Goal: Contribute content: Contribute content

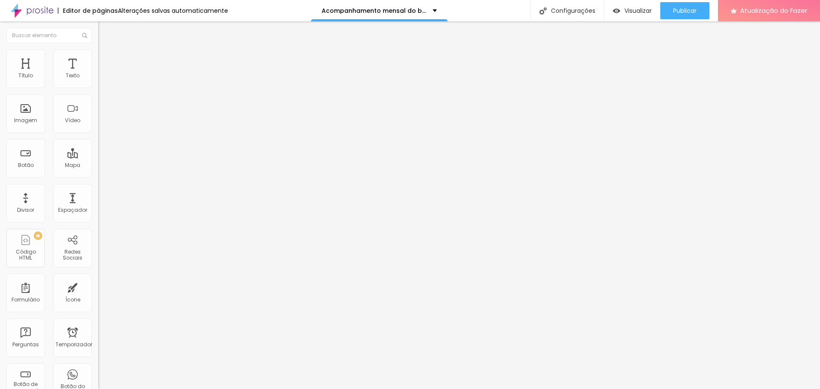
click at [103, 73] on font "Adicionar imagem" at bounding box center [128, 69] width 50 height 7
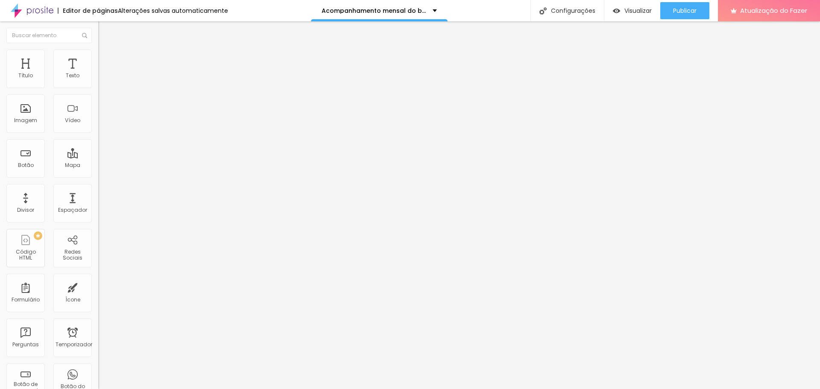
click at [105, 29] on img "button" at bounding box center [108, 31] width 7 height 7
click at [103, 73] on font "Adicionar imagem" at bounding box center [128, 69] width 50 height 7
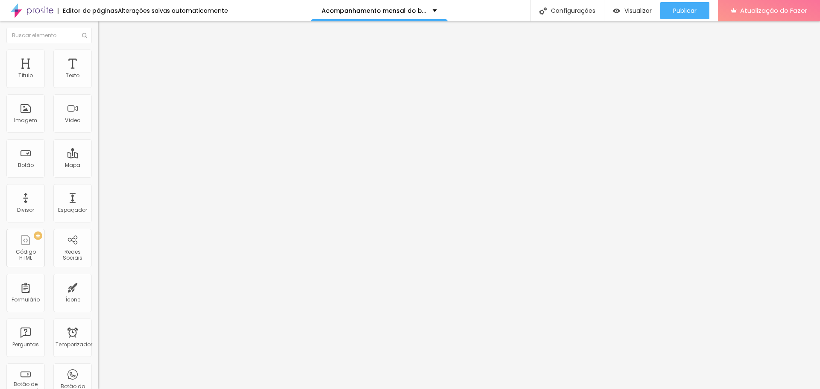
click at [105, 33] on img "button" at bounding box center [108, 31] width 7 height 7
click at [98, 73] on span "Adicionar imagem" at bounding box center [125, 69] width 55 height 7
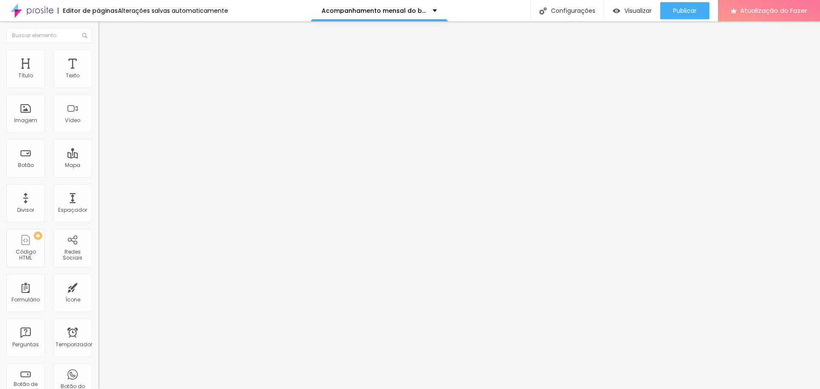
click at [29, 114] on div "Imagem" at bounding box center [25, 113] width 38 height 38
click at [103, 73] on font "Adicionar imagem" at bounding box center [128, 69] width 50 height 7
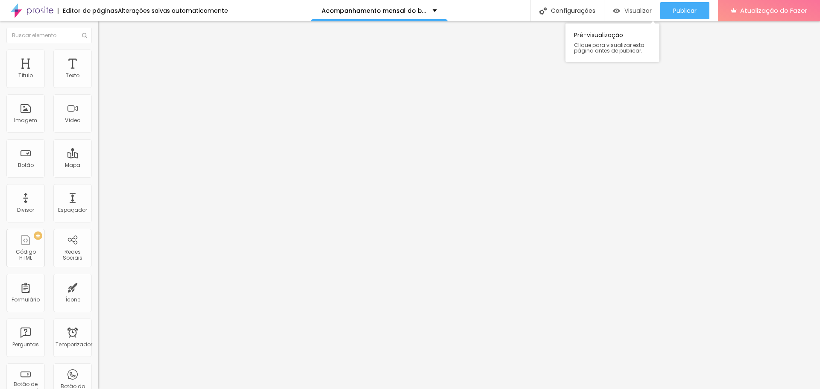
click at [628, 8] on font "Visualizar" at bounding box center [637, 10] width 27 height 9
